Goal: Check status

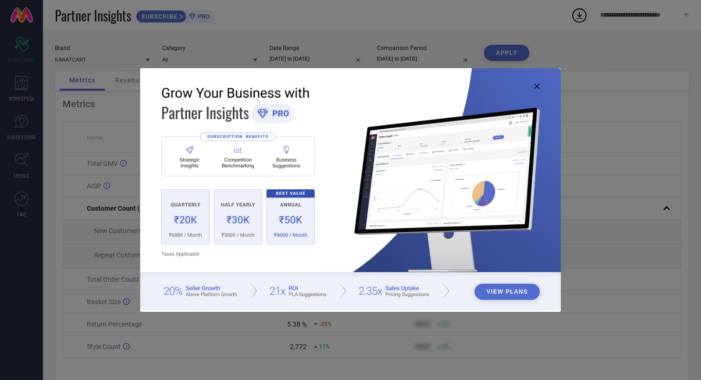
click at [538, 89] on icon at bounding box center [537, 86] width 6 height 6
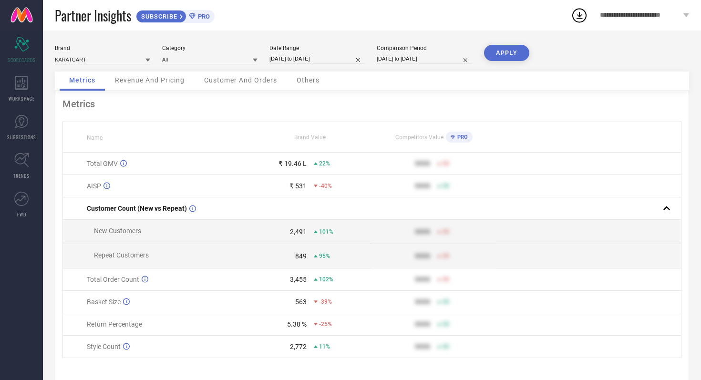
click at [339, 62] on input "[DATE] to [DATE]" at bounding box center [317, 59] width 95 height 10
select select "8"
select select "2025"
select select "9"
select select "2025"
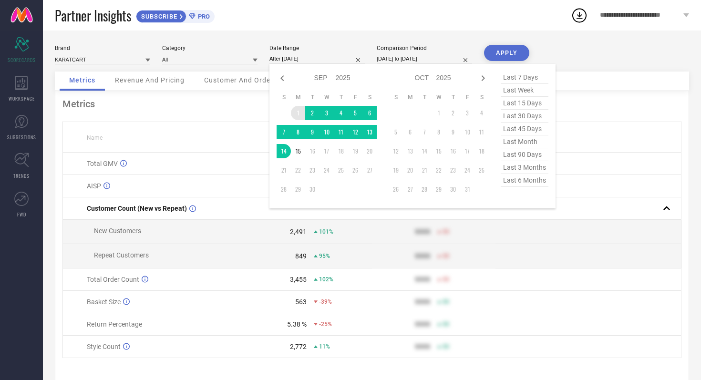
click at [296, 110] on td "1" at bounding box center [298, 113] width 14 height 14
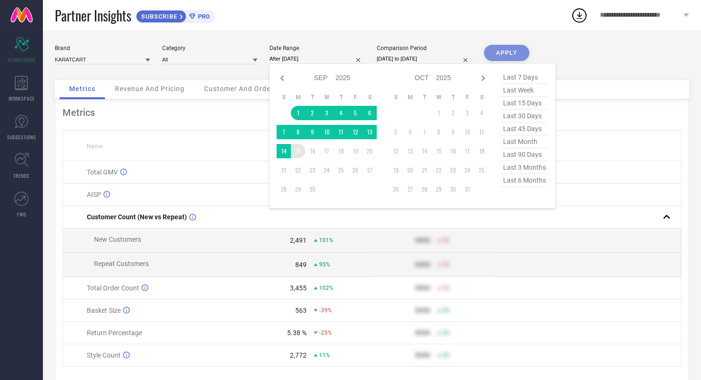
type input "[DATE] to [DATE]"
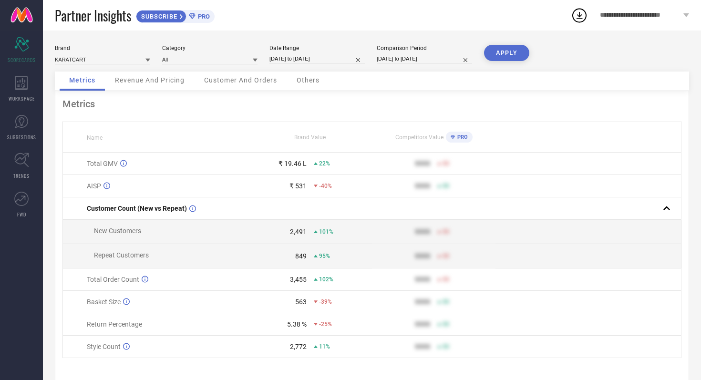
select select "8"
select select "2024"
select select "9"
select select "2024"
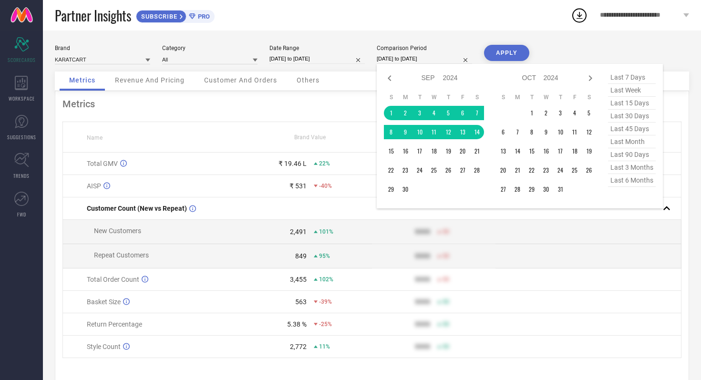
click at [448, 60] on input "[DATE] to [DATE]" at bounding box center [424, 59] width 95 height 10
click at [390, 109] on td "1" at bounding box center [391, 113] width 14 height 14
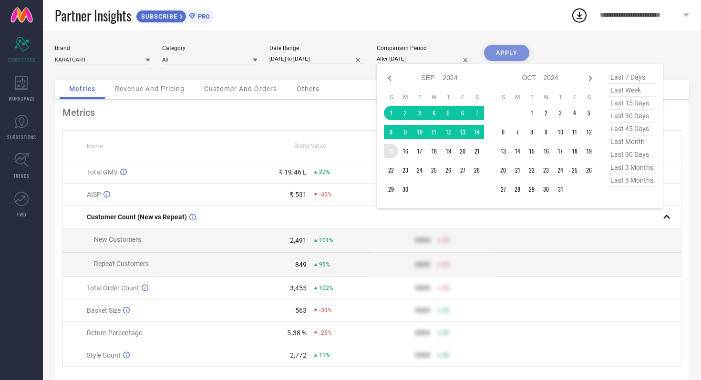
type input "[DATE] to [DATE]"
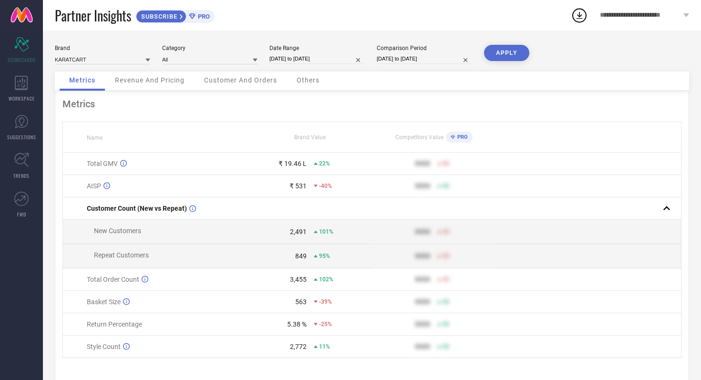
click at [508, 52] on button "APPLY" at bounding box center [506, 53] width 45 height 16
